Goal: Transaction & Acquisition: Obtain resource

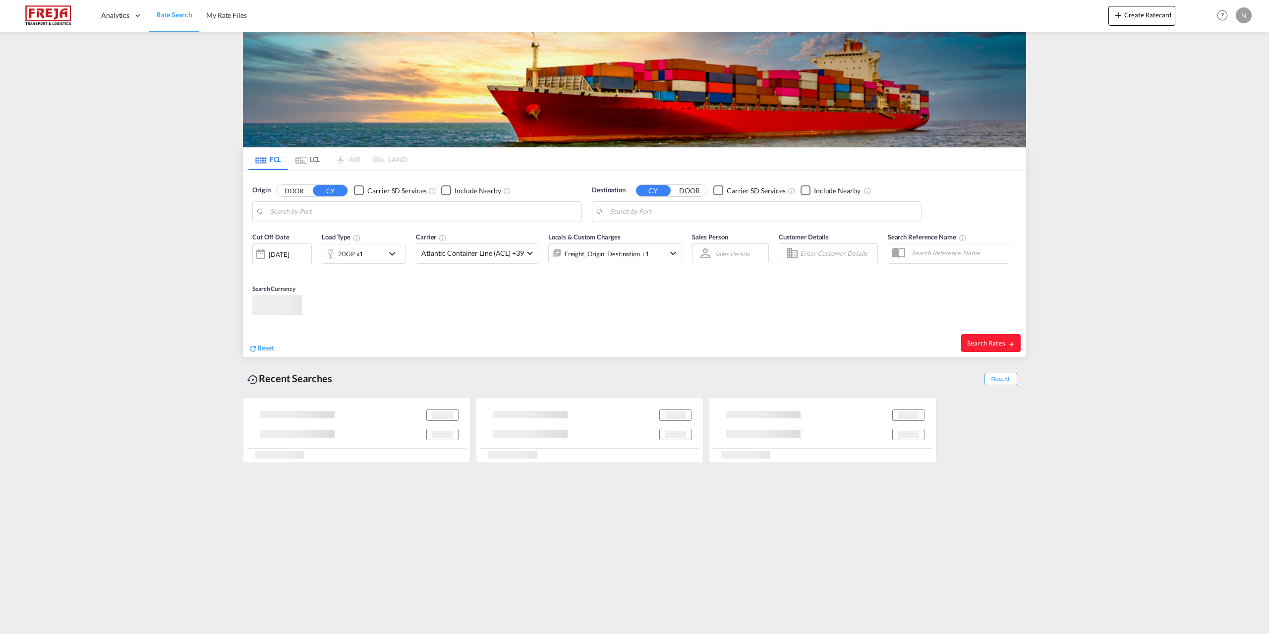
type input "[GEOGRAPHIC_DATA], [GEOGRAPHIC_DATA]"
type input "[GEOGRAPHIC_DATA], SGSIN"
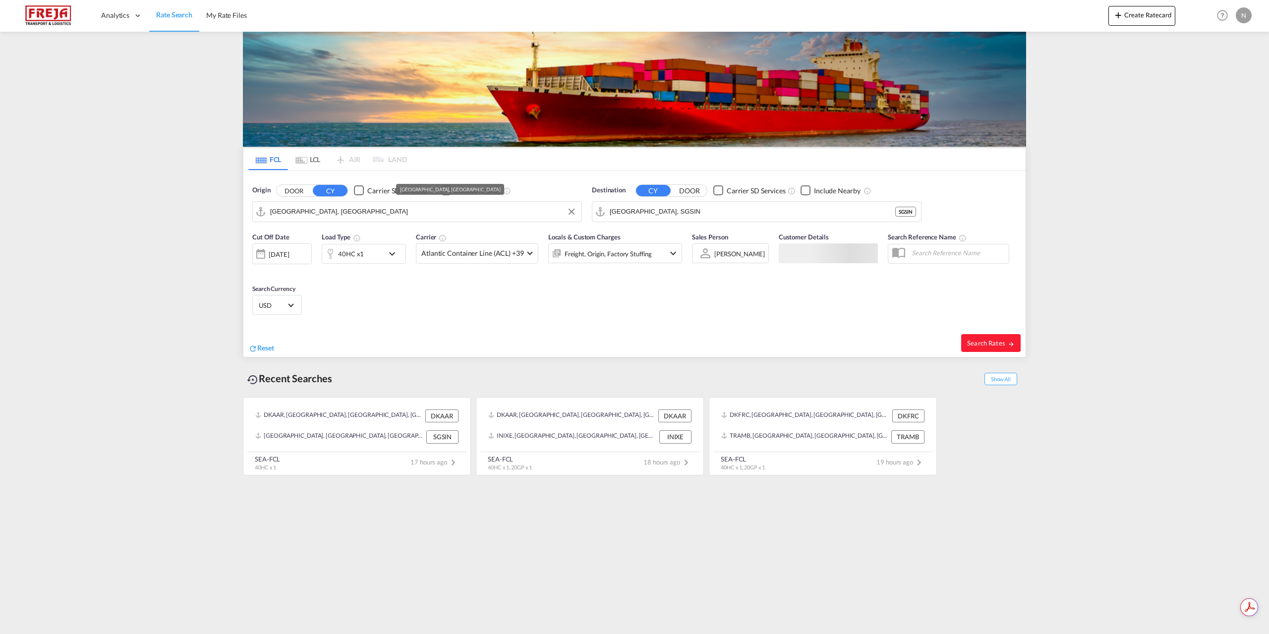
click at [332, 208] on input "[GEOGRAPHIC_DATA], [GEOGRAPHIC_DATA]" at bounding box center [423, 211] width 306 height 15
click at [312, 232] on div "Fredericia [GEOGRAPHIC_DATA] DKFRC" at bounding box center [347, 239] width 188 height 30
type input "[GEOGRAPHIC_DATA], DKFRC"
click at [760, 208] on input "[GEOGRAPHIC_DATA], SGSIN" at bounding box center [763, 211] width 306 height 15
click at [660, 233] on div "Poti [US_STATE] GEPTI" at bounding box center [686, 239] width 188 height 30
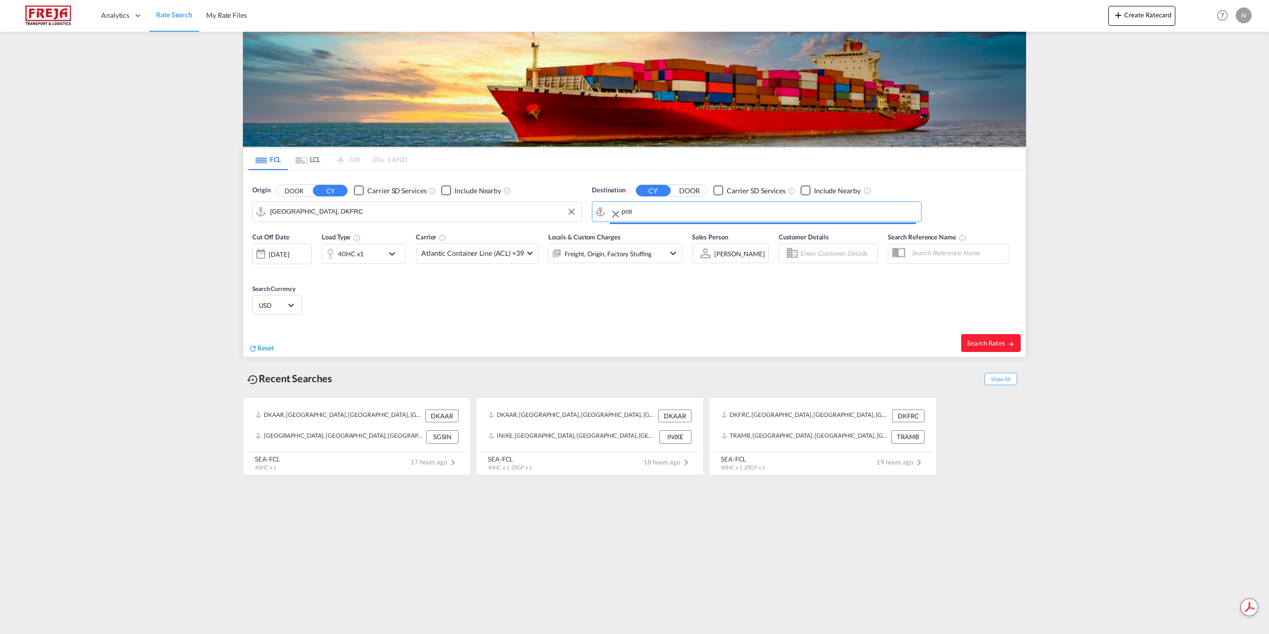
type input "Poti, GEPTI"
click at [354, 255] on div "40HC x1" at bounding box center [351, 254] width 26 height 14
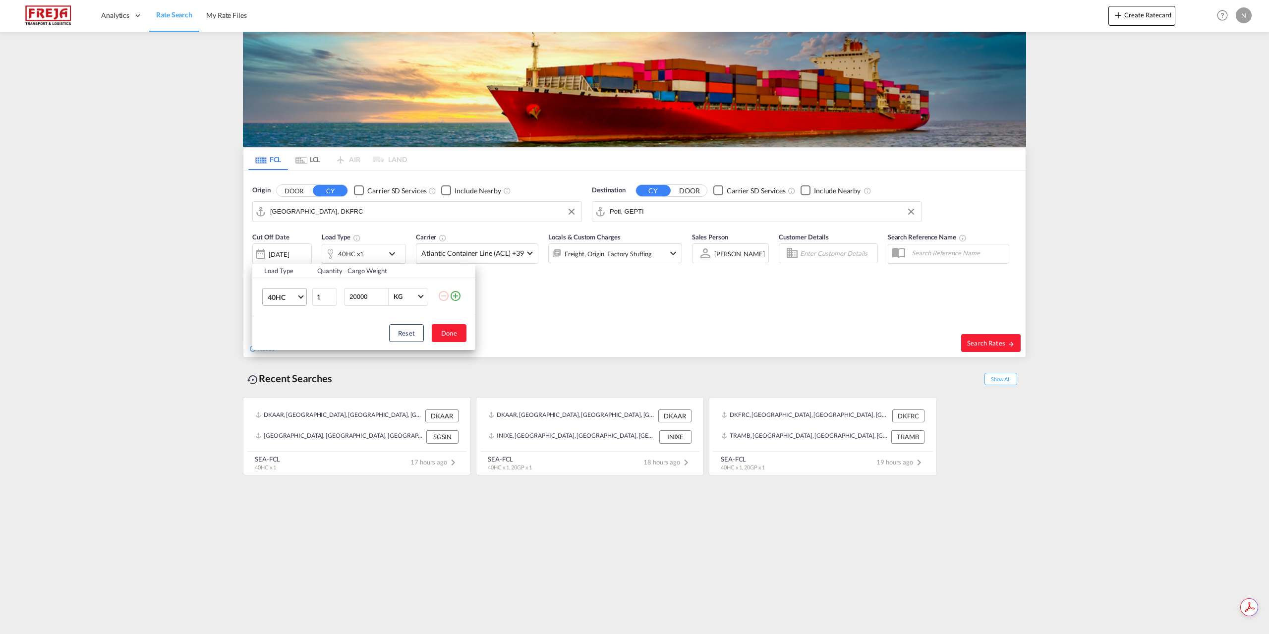
click at [291, 299] on span "40HC" at bounding box center [282, 297] width 29 height 10
click at [294, 251] on md-option "20GP" at bounding box center [293, 249] width 67 height 24
click at [451, 335] on button "Done" at bounding box center [449, 333] width 35 height 18
click at [496, 258] on span "Atlantic Container Line (ACL) +39" at bounding box center [472, 253] width 103 height 10
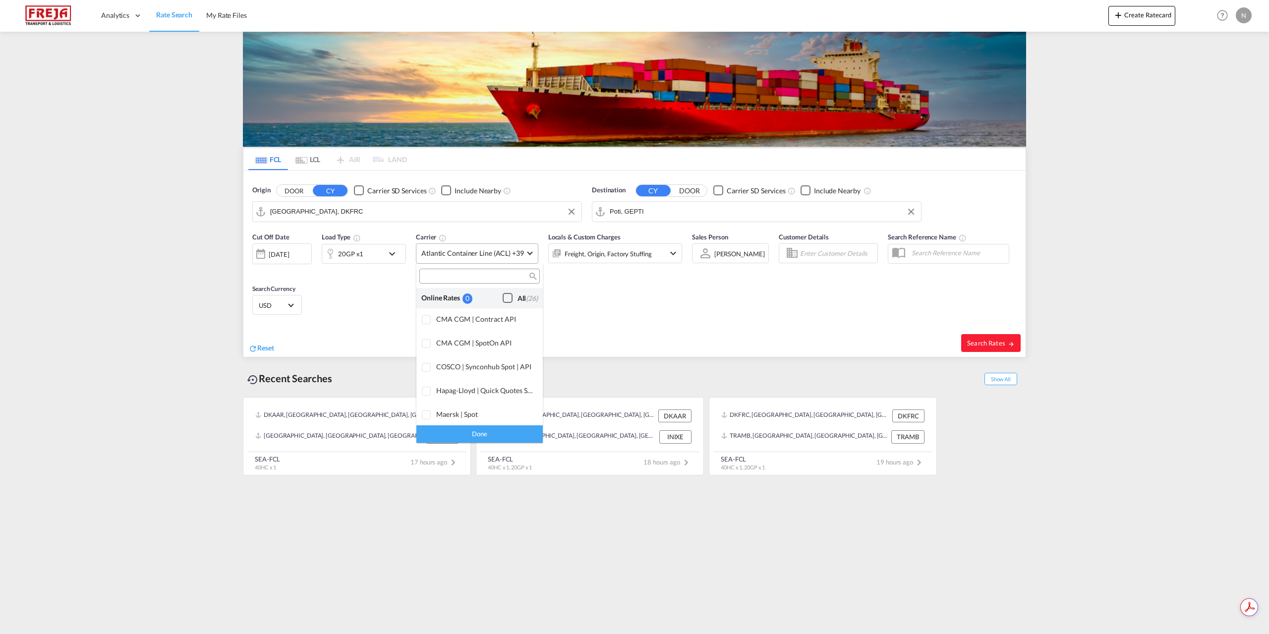
click at [517, 293] on div "All (26)" at bounding box center [527, 298] width 20 height 10
click at [493, 429] on div "Done" at bounding box center [479, 433] width 126 height 17
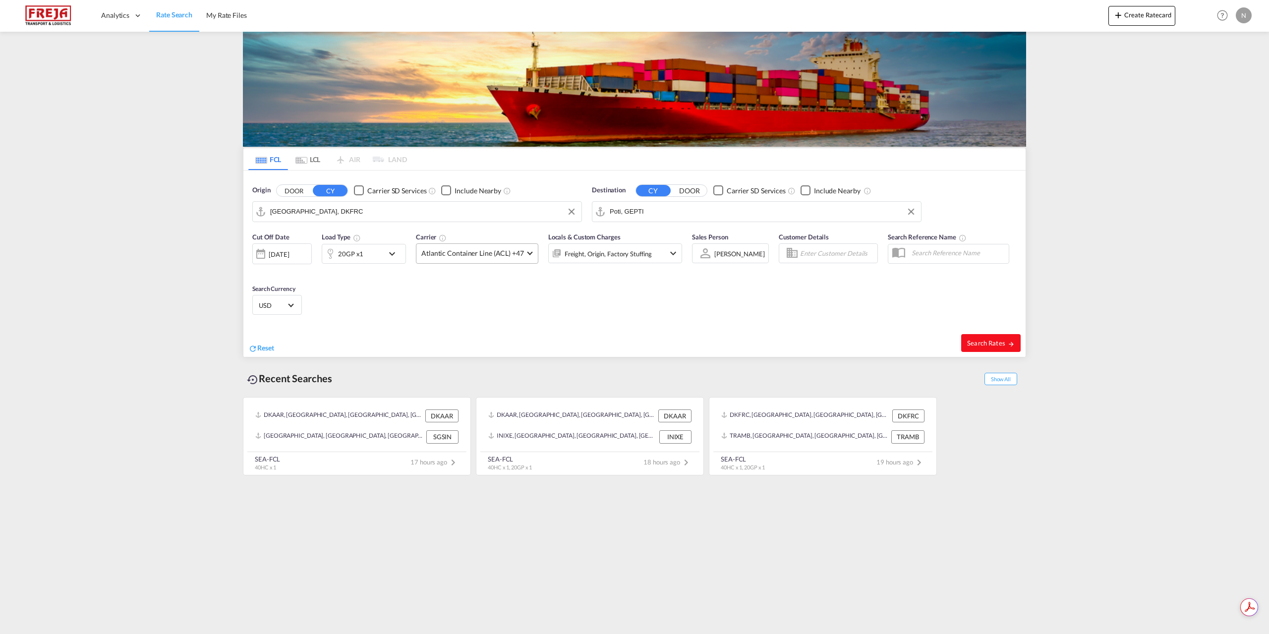
click at [969, 341] on span "Search Rates" at bounding box center [991, 343] width 48 height 8
type input "DKFRC to GEPTI / [DATE]"
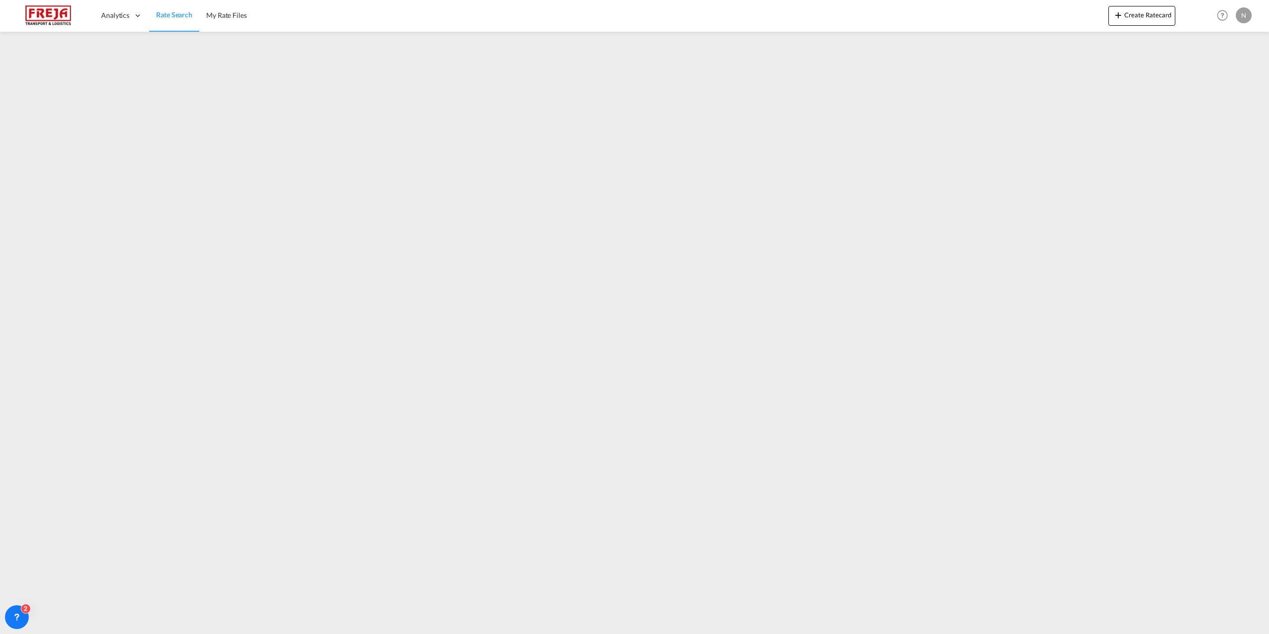
click at [180, 19] on span "Rate Search" at bounding box center [174, 15] width 36 height 10
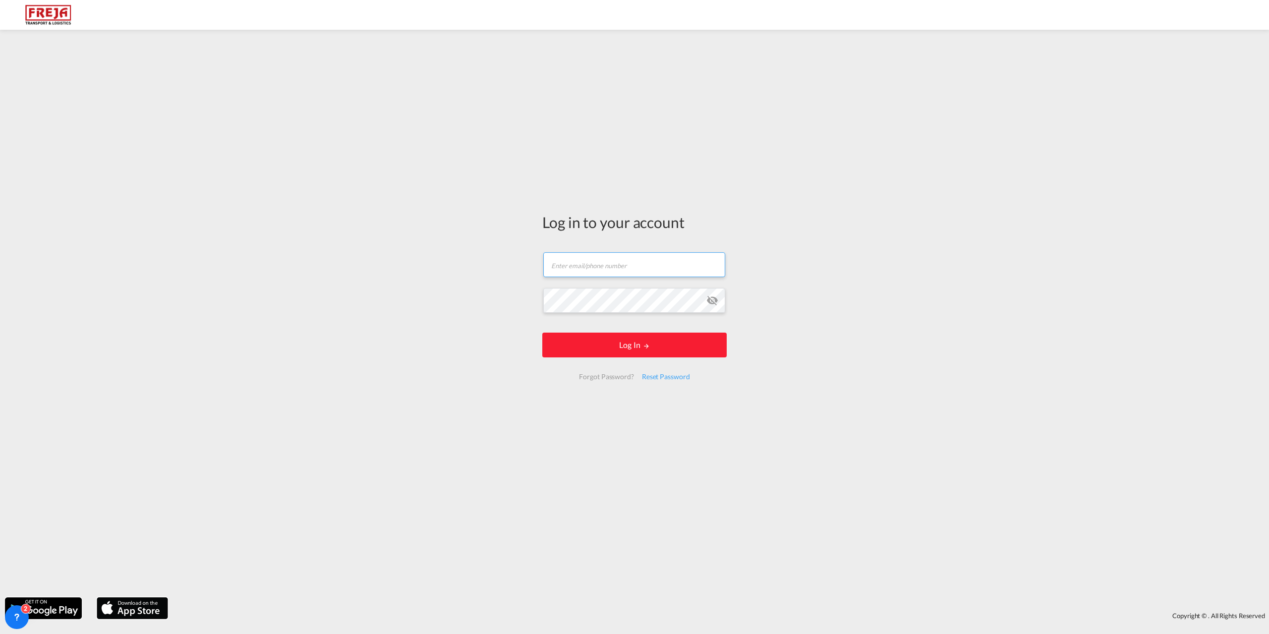
type input "[EMAIL_ADDRESS][DOMAIN_NAME]"
click at [617, 339] on button "Log In" at bounding box center [634, 345] width 184 height 25
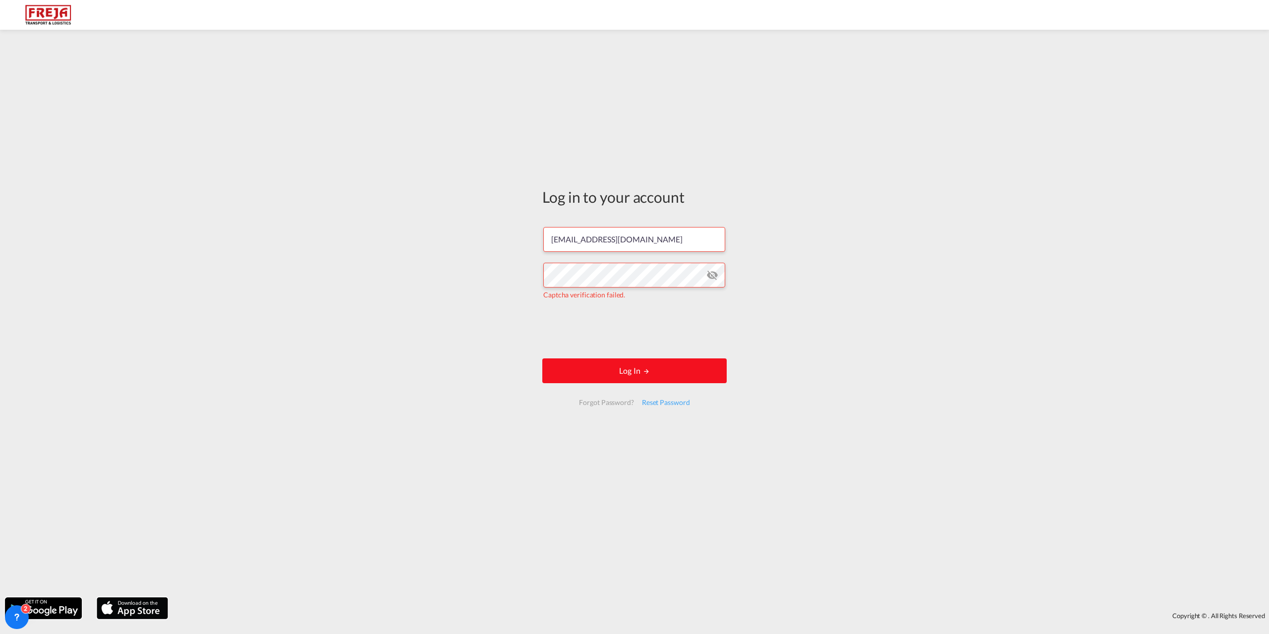
click at [628, 359] on button "Log In" at bounding box center [634, 370] width 184 height 25
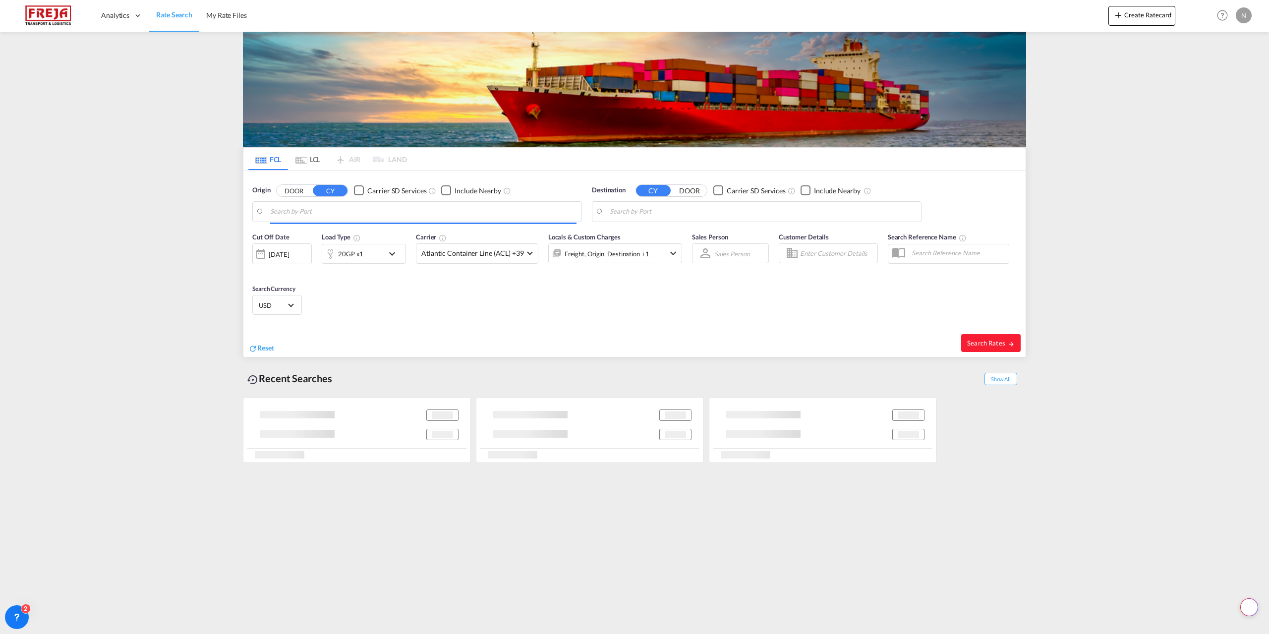
type input "[GEOGRAPHIC_DATA], DKFRC"
type input "Poti, GEPTI"
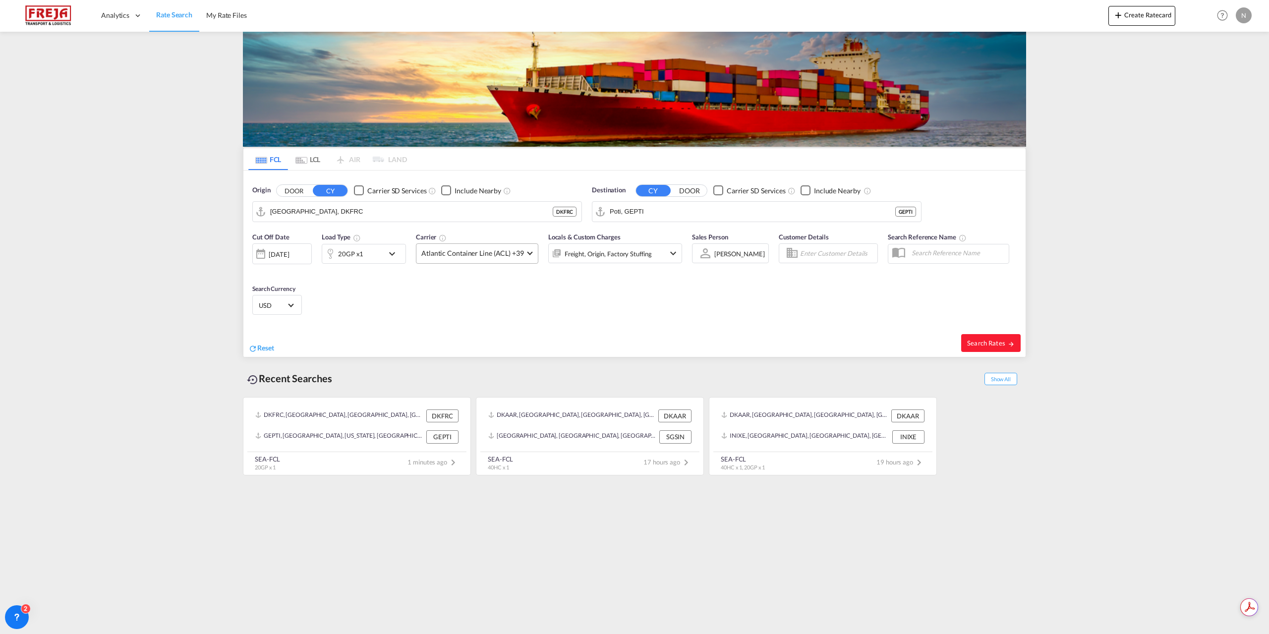
click at [504, 253] on span "Atlantic Container Line (ACL) +39" at bounding box center [472, 253] width 103 height 10
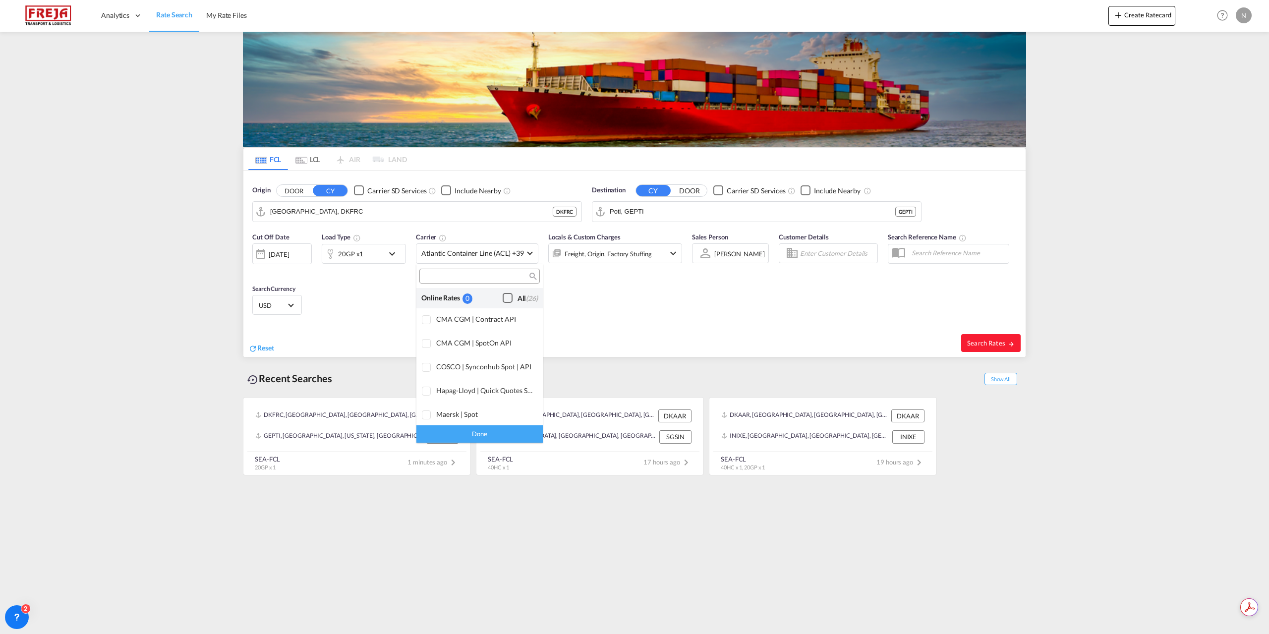
click at [517, 294] on div "All (26)" at bounding box center [527, 298] width 20 height 10
click at [506, 436] on div "Done" at bounding box center [479, 433] width 126 height 17
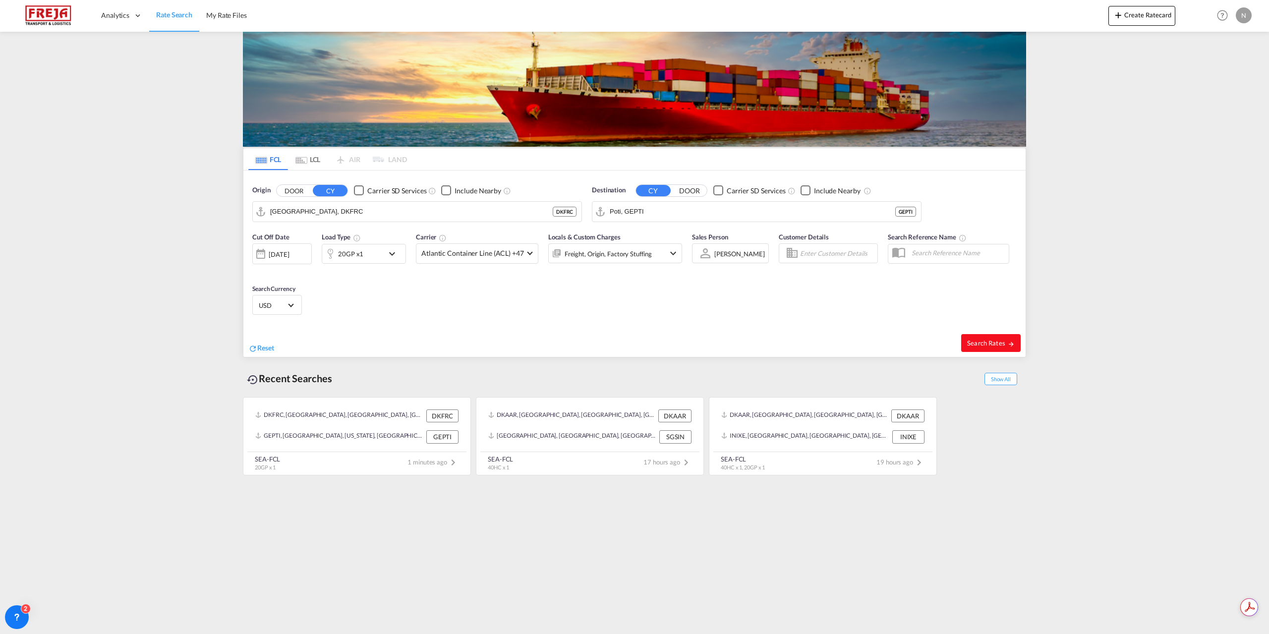
click at [978, 341] on span "Search Rates" at bounding box center [991, 343] width 48 height 8
type input "DKFRC to GEPTI / [DATE]"
